Goal: Task Accomplishment & Management: Complete application form

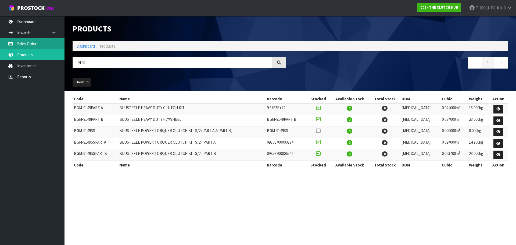
click at [35, 43] on link "Sales Orders" at bounding box center [32, 43] width 64 height 11
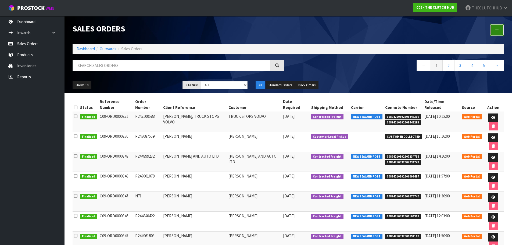
click at [498, 30] on icon at bounding box center [497, 30] width 4 height 4
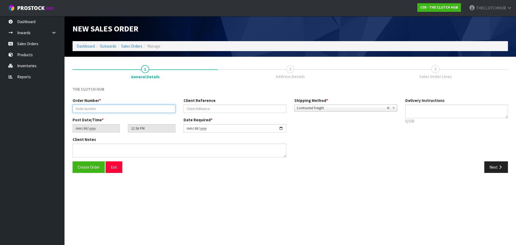
paste input "P245164796"
type input "P245164796"
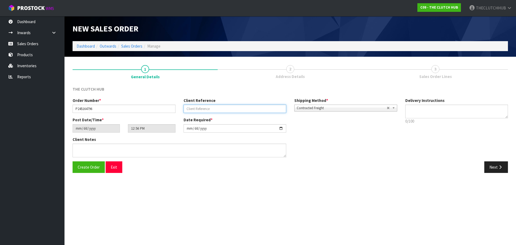
paste input "[PERSON_NAME]"
type input "[PERSON_NAME]"
click at [93, 164] on button "Create Order" at bounding box center [88, 167] width 32 height 12
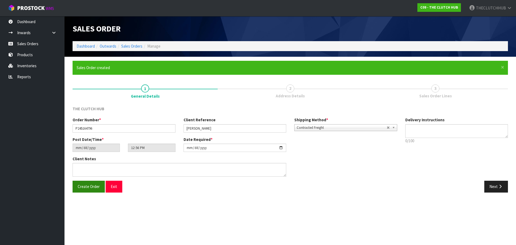
type input "14:56:00.000"
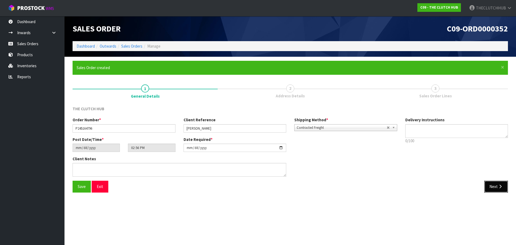
click at [496, 184] on button "Next" at bounding box center [496, 186] width 24 height 12
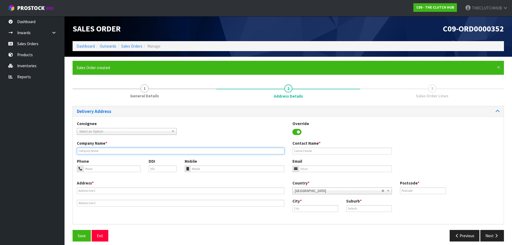
paste input "[PERSON_NAME]"
type input "[PERSON_NAME]"
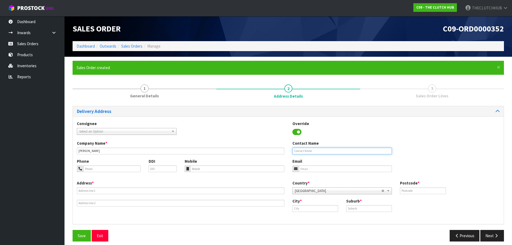
paste input "[PERSON_NAME]"
type input "[PERSON_NAME]"
paste input "021 1311621"
type input "021 1311621"
paste input "[EMAIL_ADDRESS][PERSON_NAME][DOMAIN_NAME]"
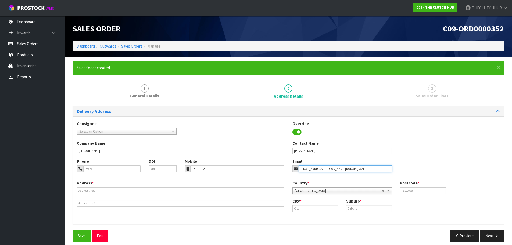
type input "[EMAIL_ADDRESS][PERSON_NAME][DOMAIN_NAME]"
paste input "[STREET_ADDRESS]"
drag, startPoint x: 114, startPoint y: 190, endPoint x: 98, endPoint y: 190, distance: 15.6
click at [98, 190] on input "[STREET_ADDRESS]" at bounding box center [180, 190] width 207 height 7
type input "[STREET_ADDRESS]"
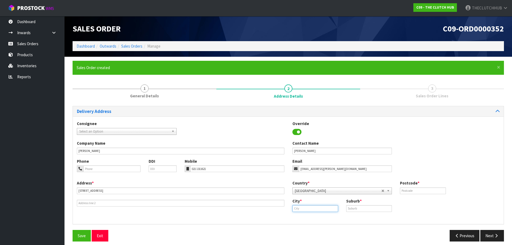
paste input "TE ARAROA"
type input "TE ARAROA"
paste input "TE ARAROA"
type input "TE ARAROA"
click at [407, 190] on input "text" at bounding box center [423, 190] width 46 height 7
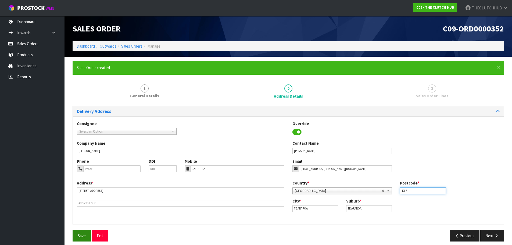
type input "4087"
click at [88, 234] on button "Save" at bounding box center [81, 236] width 18 height 12
click at [497, 237] on icon "button" at bounding box center [495, 235] width 5 height 4
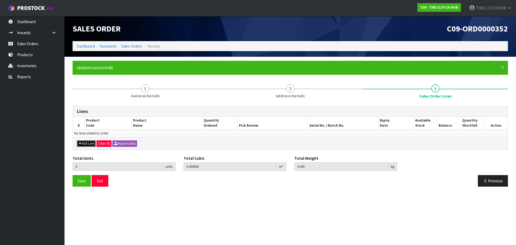
click at [84, 144] on button "Add Line" at bounding box center [86, 143] width 19 height 6
type input "0"
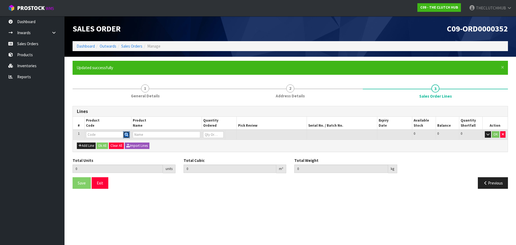
click at [124, 135] on button "button" at bounding box center [126, 134] width 7 height 7
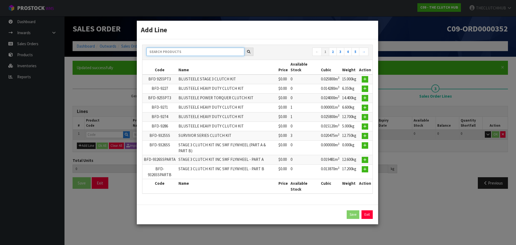
click at [171, 48] on input "text" at bounding box center [195, 52] width 98 height 8
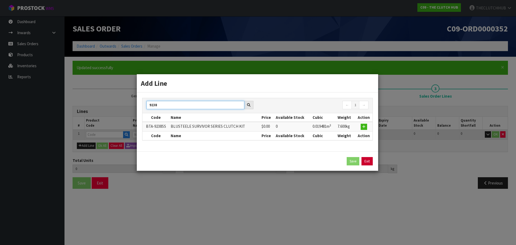
type input "9238"
click at [369, 162] on link "Exit" at bounding box center [366, 161] width 11 height 9
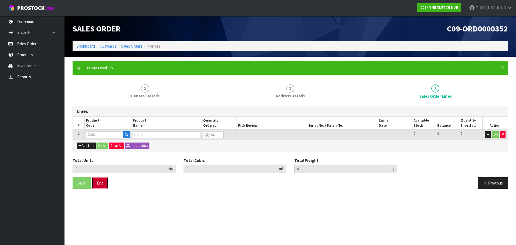
click at [104, 186] on button "Exit" at bounding box center [100, 183] width 17 height 12
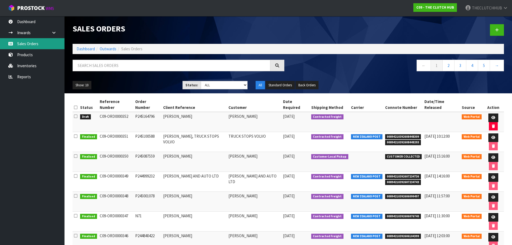
click at [46, 42] on link "Sales Orders" at bounding box center [32, 43] width 64 height 11
click at [501, 31] on link at bounding box center [497, 30] width 14 height 12
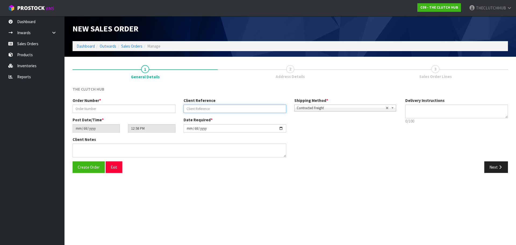
paste input "[PERSON_NAME]"
type input "[PERSON_NAME]"
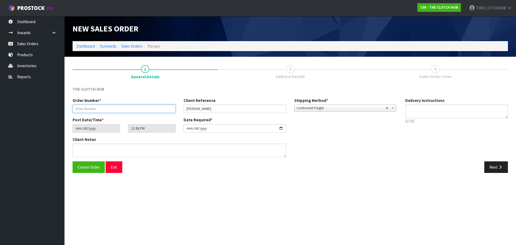
paste input "P245155266"
type input "P245155266"
click at [87, 169] on span "Create Order" at bounding box center [89, 166] width 22 height 5
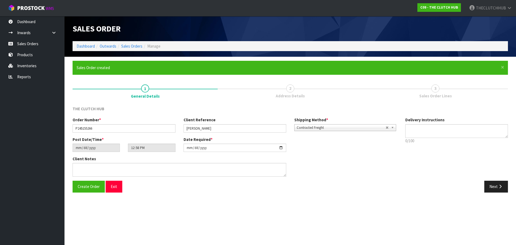
type input "14:58:00.000"
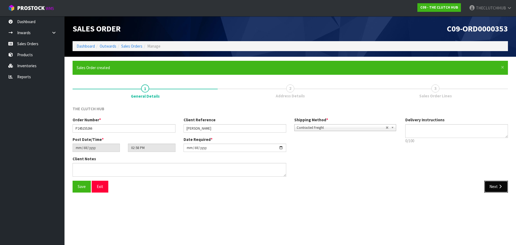
click at [495, 185] on button "Next" at bounding box center [496, 186] width 24 height 12
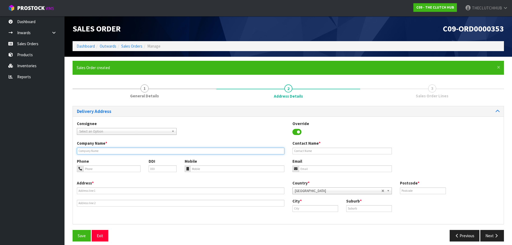
paste input "[PERSON_NAME]"
type input "[PERSON_NAME]"
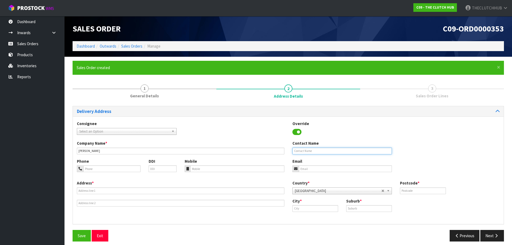
paste input "[PERSON_NAME]"
type input "[PERSON_NAME]"
paste input "027 5394415"
type input "027 5394415"
paste input "[PERSON_NAME][EMAIL_ADDRESS][DOMAIN_NAME]"
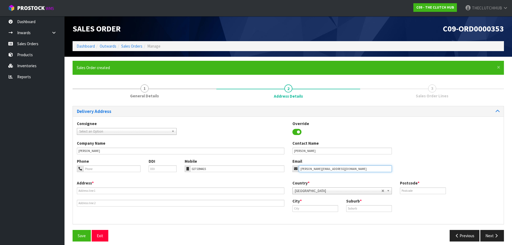
type input "[PERSON_NAME][EMAIL_ADDRESS][DOMAIN_NAME]"
paste input "16 PARITAI PLACE DARGAVILLE"
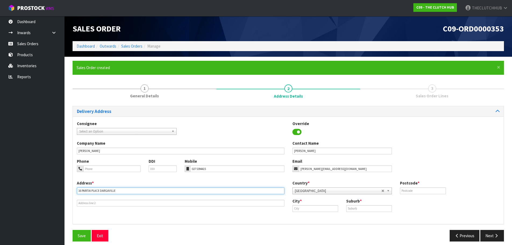
type input "16 PARITAI PLACE DARGAVILLE"
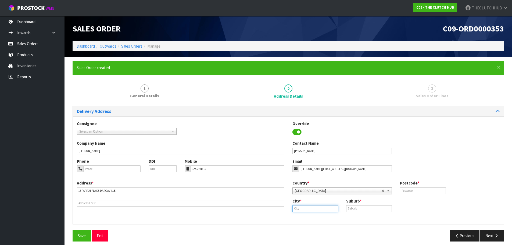
paste input "Northland"
type input "Northland"
paste input "[GEOGRAPHIC_DATA]"
type input "[GEOGRAPHIC_DATA]"
drag, startPoint x: 293, startPoint y: 209, endPoint x: 285, endPoint y: 209, distance: 8.9
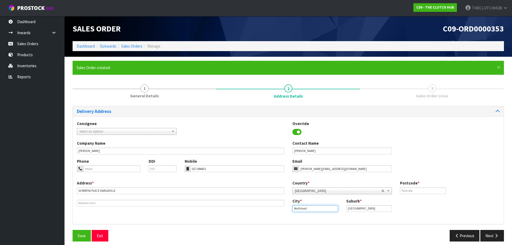
click at [285, 209] on div "Address * [STREET_ADDRESS] Country * [GEOGRAPHIC_DATA] [GEOGRAPHIC_DATA] [GEOGR…" at bounding box center [288, 200] width 430 height 40
paste input "Dargaville"
type input "Dargaville"
click at [323, 217] on link "Dargaville" at bounding box center [313, 217] width 42 height 7
click at [407, 191] on input "text" at bounding box center [423, 190] width 46 height 7
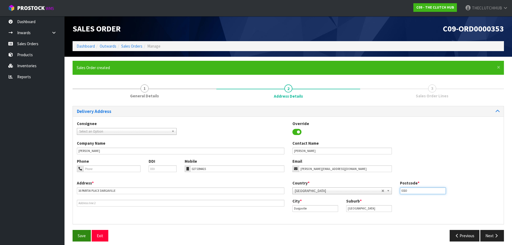
type input "0310"
click at [77, 233] on button "Save" at bounding box center [81, 236] width 18 height 12
click at [490, 236] on button "Next" at bounding box center [492, 236] width 24 height 12
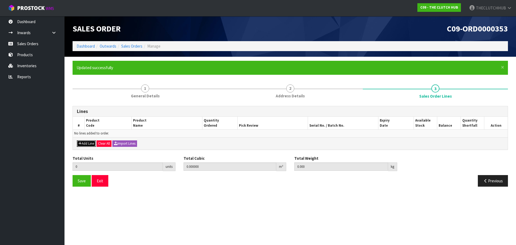
click at [87, 143] on button "Add Line" at bounding box center [86, 143] width 19 height 6
type input "0"
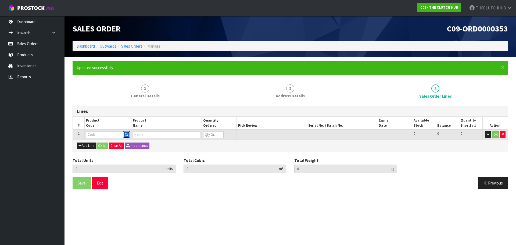
click at [124, 133] on button "button" at bounding box center [126, 134] width 7 height 7
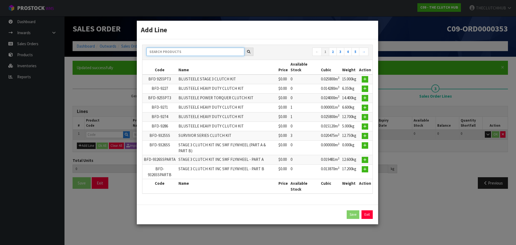
click at [159, 52] on input "text" at bounding box center [195, 52] width 98 height 8
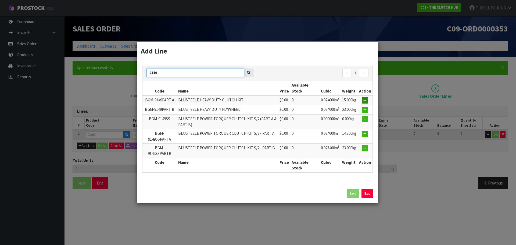
type input "9149"
click at [364, 99] on icon "button" at bounding box center [364, 100] width 3 height 3
type input "0.000000"
type input "0.000"
type input "BGM-9149PART A"
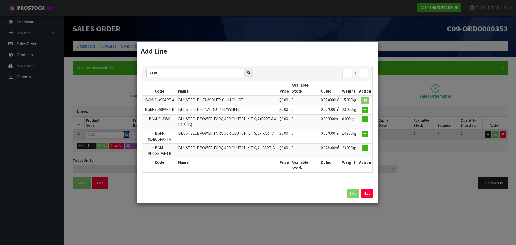
type input "BLUSTEELE HEAVY DUTY CLUTCH KIT"
type input "0"
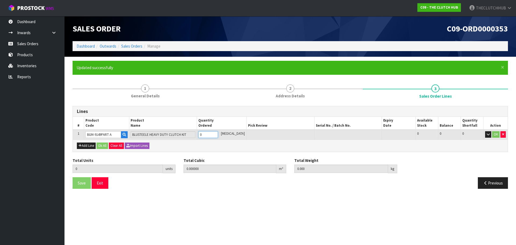
click at [195, 134] on tr "1 BGM-9149PART A BLUSTEELE HEAVY DUTY CLUTCH KIT 0 [MEDICAL_DATA] 0 0 0 OK" at bounding box center [290, 134] width 434 height 10
type input "1"
type input "0.024"
type input "15"
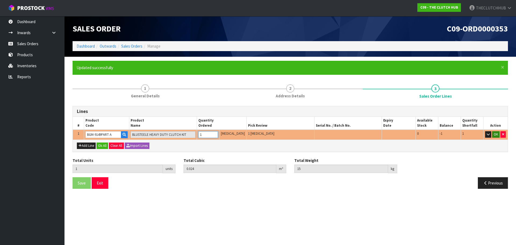
type input "1"
click at [498, 133] on button "OK" at bounding box center [496, 134] width 8 height 6
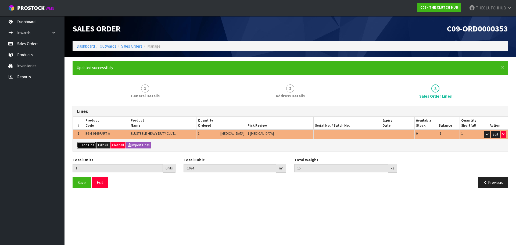
click at [80, 146] on icon "button" at bounding box center [79, 144] width 3 height 3
type input "0"
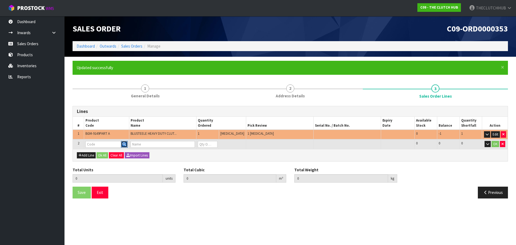
click at [126, 143] on icon "button" at bounding box center [123, 143] width 3 height 3
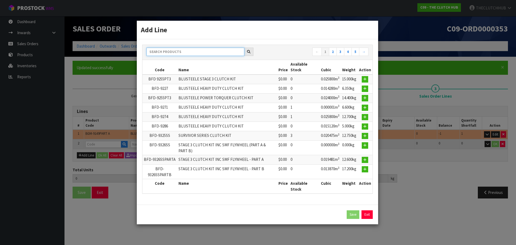
click at [169, 53] on input "text" at bounding box center [195, 52] width 98 height 8
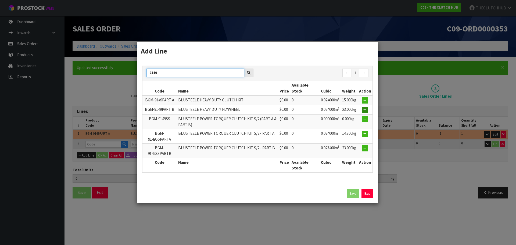
type input "9149"
click at [362, 110] on button "button" at bounding box center [364, 110] width 6 height 6
type input "1"
type input "0.024"
type input "15"
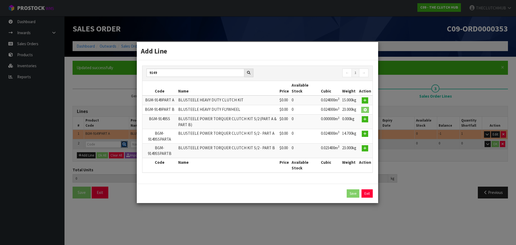
type input "BGM-9149PART B"
type input "BLUSTEELE HEAVY DUTY FLYWHEEL"
type input "0"
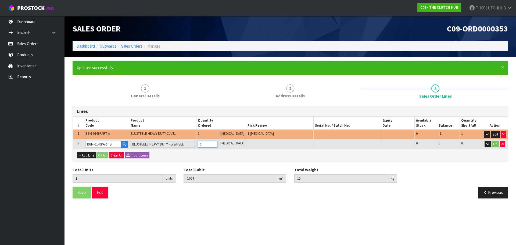
click at [199, 144] on tr "2 BGM-9149PART B BLUSTEELE HEAVY DUTY FLYWHEEL 0 [MEDICAL_DATA] 0 0 0 OK" at bounding box center [290, 144] width 434 height 10
type input "2"
type input "0.048"
type input "38"
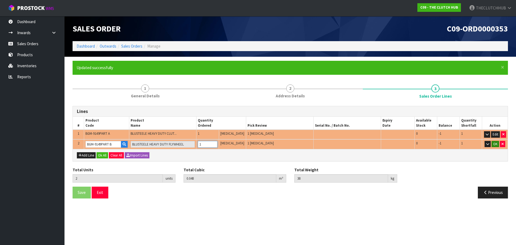
type input "1"
click at [494, 143] on button "OK" at bounding box center [495, 144] width 8 height 6
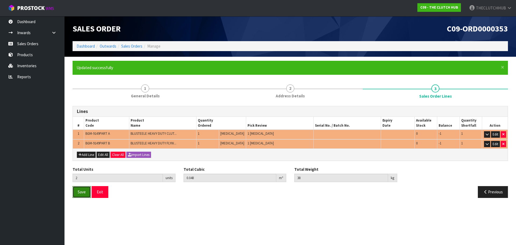
click at [81, 192] on span "Save" at bounding box center [82, 191] width 8 height 5
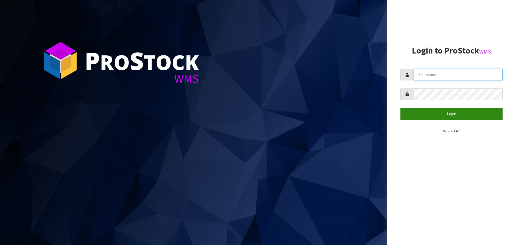
type input "THECLUTCHHUB"
drag, startPoint x: 416, startPoint y: 114, endPoint x: 409, endPoint y: 121, distance: 10.3
click at [415, 114] on button "Login" at bounding box center [451, 114] width 102 height 12
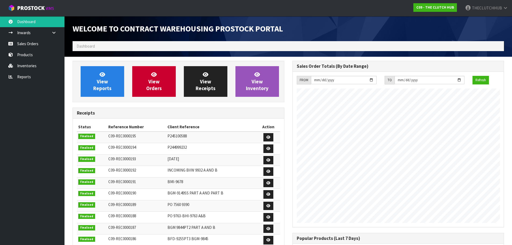
scroll to position [255, 219]
